Goal: Check status: Check status

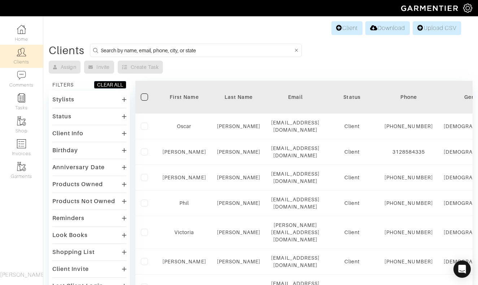
click at [200, 47] on input at bounding box center [197, 50] width 192 height 9
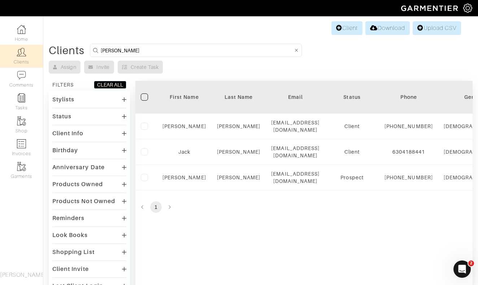
type input "[PERSON_NAME]"
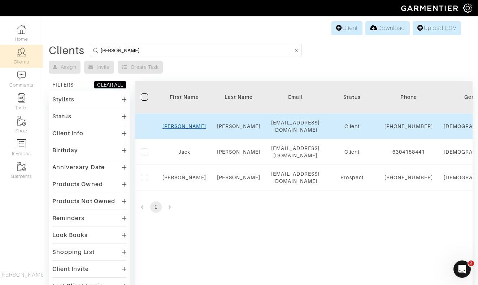
drag, startPoint x: 200, startPoint y: 47, endPoint x: 183, endPoint y: 126, distance: 81.0
click at [183, 126] on link "[PERSON_NAME]" at bounding box center [184, 126] width 44 height 6
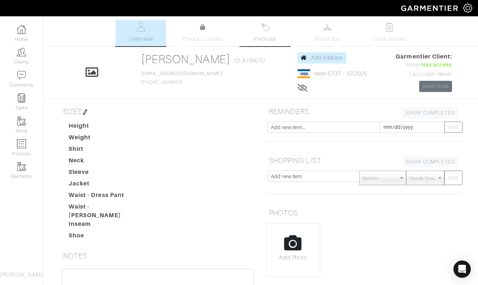
click at [266, 36] on span "Invoices" at bounding box center [265, 39] width 22 height 9
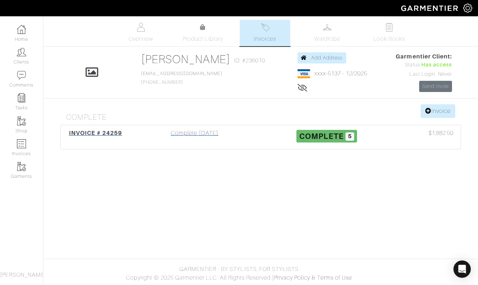
click at [197, 132] on div "Complete [DATE]" at bounding box center [194, 137] width 132 height 17
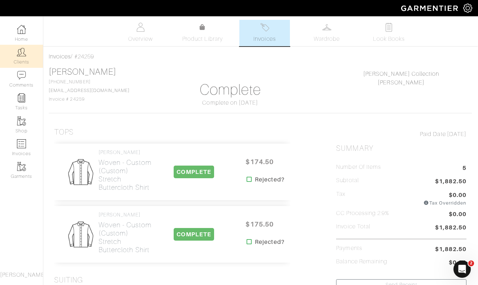
scroll to position [0, 0]
click at [15, 50] on link "Clients" at bounding box center [21, 56] width 43 height 23
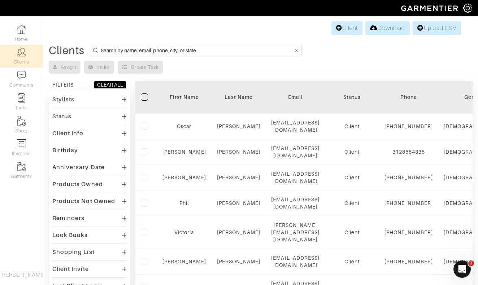
click at [215, 48] on input at bounding box center [197, 50] width 192 height 9
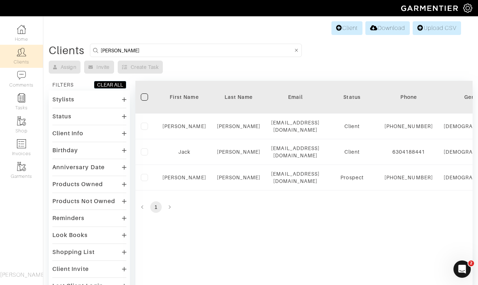
type input "[PERSON_NAME]"
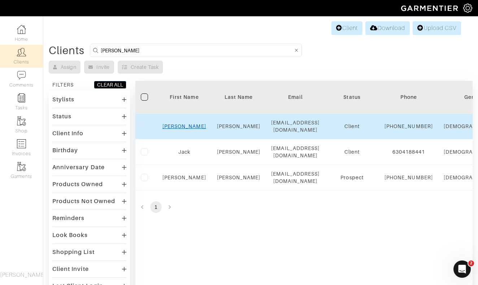
drag, startPoint x: 215, startPoint y: 48, endPoint x: 184, endPoint y: 125, distance: 82.9
click at [184, 125] on link "[PERSON_NAME]" at bounding box center [184, 126] width 44 height 6
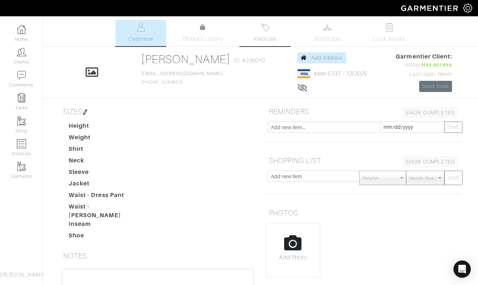
click at [261, 32] on link "Invoices" at bounding box center [265, 33] width 51 height 26
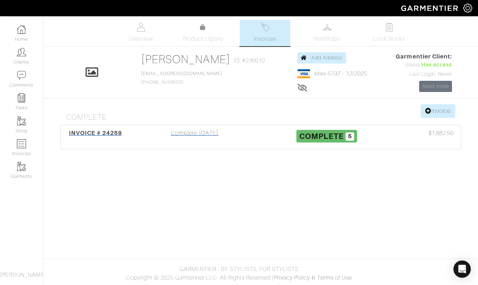
click at [196, 133] on div "Complete [DATE]" at bounding box center [194, 137] width 132 height 17
